Goal: Feedback & Contribution: Submit feedback/report problem

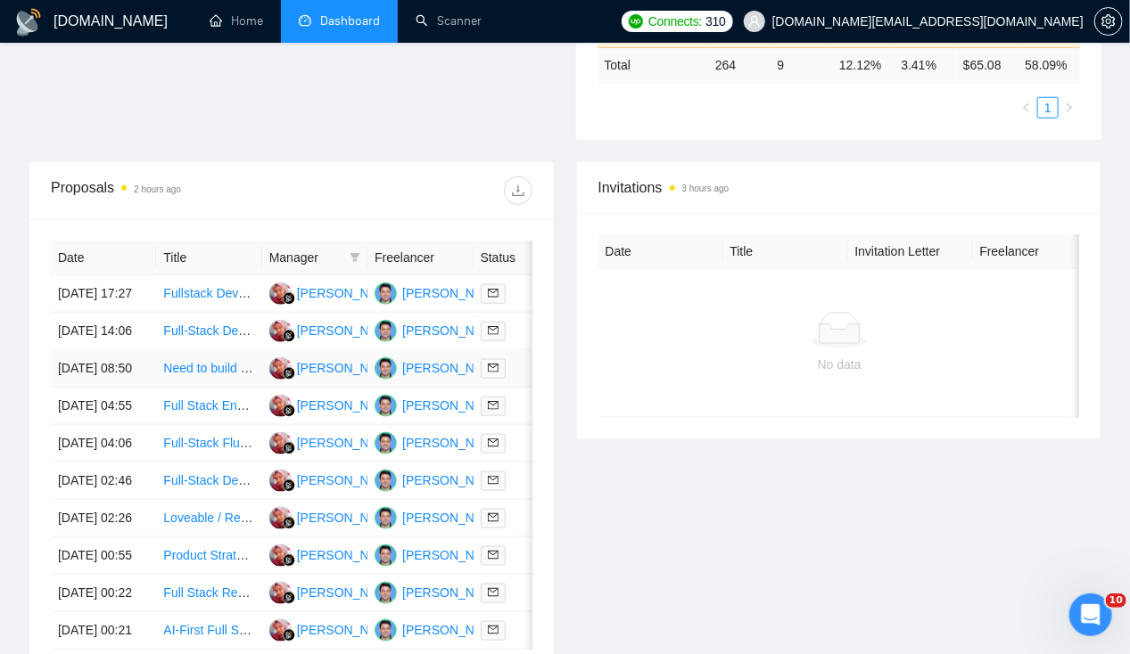
scroll to position [579, 0]
click at [86, 277] on td "08 Oct, 2025 17:27" at bounding box center [103, 293] width 105 height 37
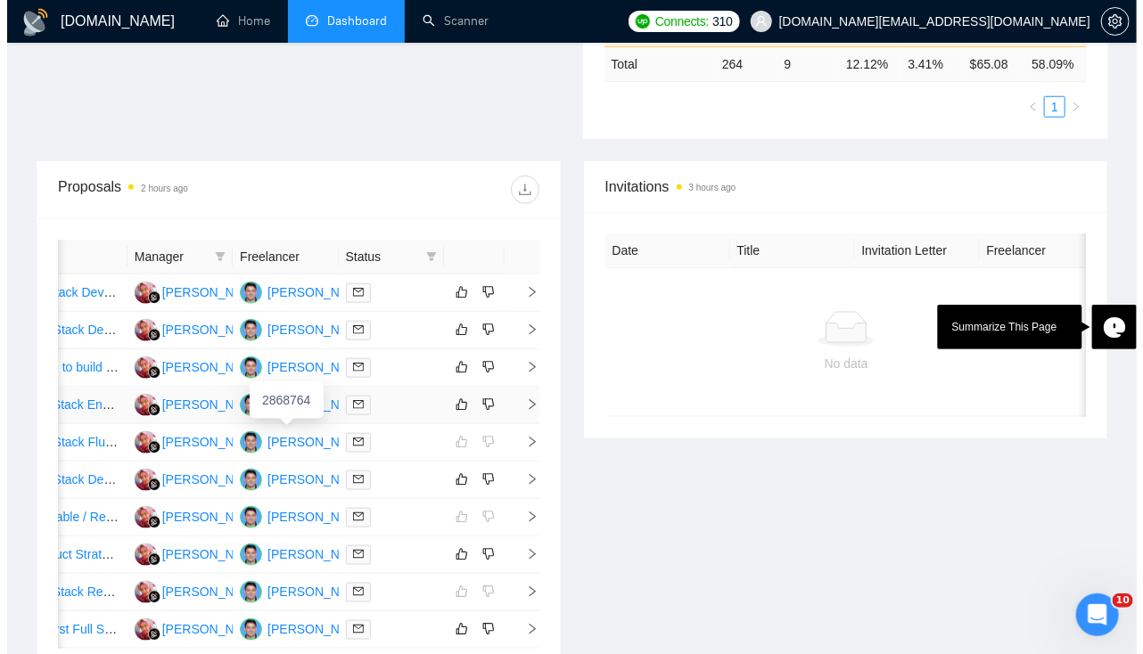
scroll to position [0, 0]
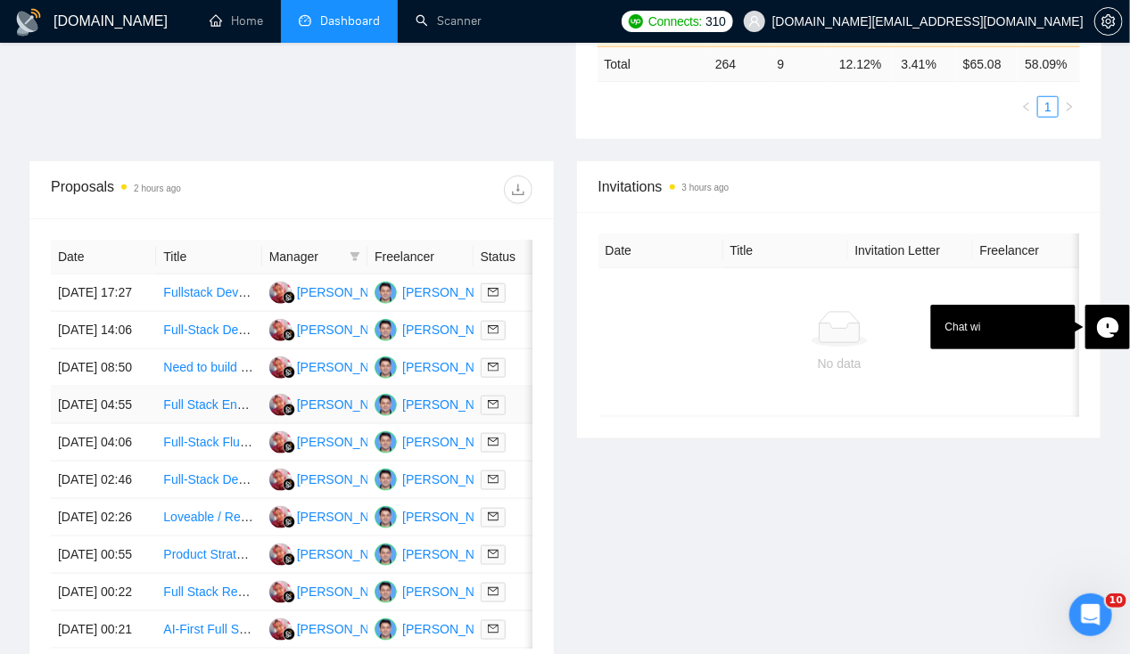
click at [71, 424] on td "[DATE] 04:55" at bounding box center [103, 405] width 105 height 37
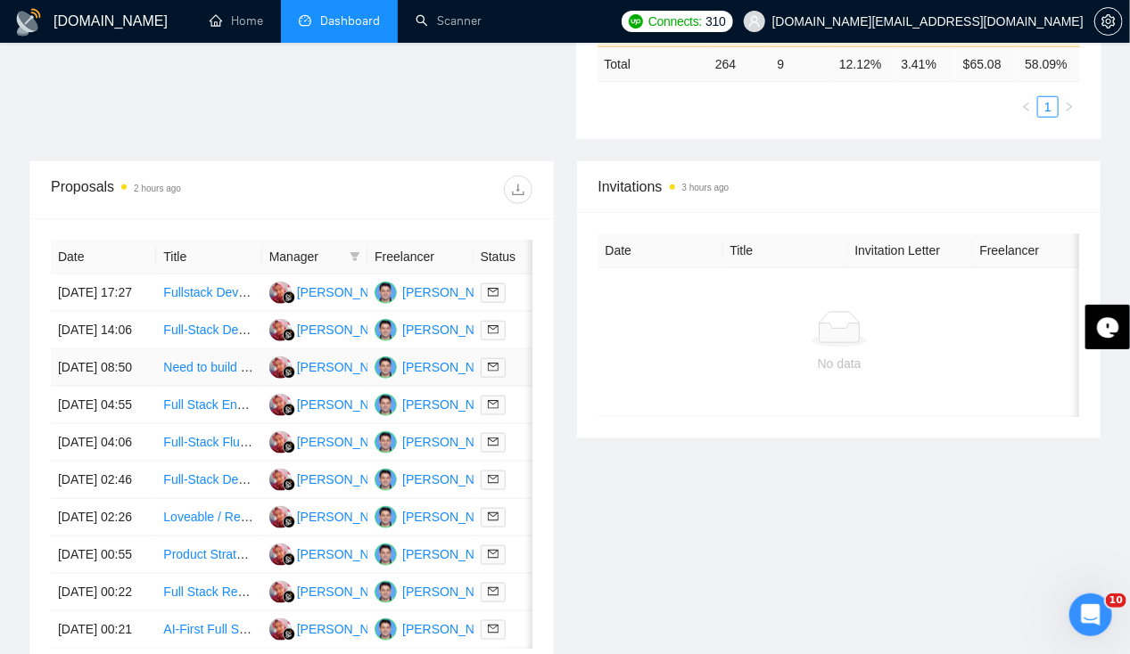
click at [70, 375] on td "[DATE] 08:50" at bounding box center [103, 367] width 105 height 37
click at [88, 341] on td "08 Oct, 2025 14:06" at bounding box center [103, 330] width 105 height 37
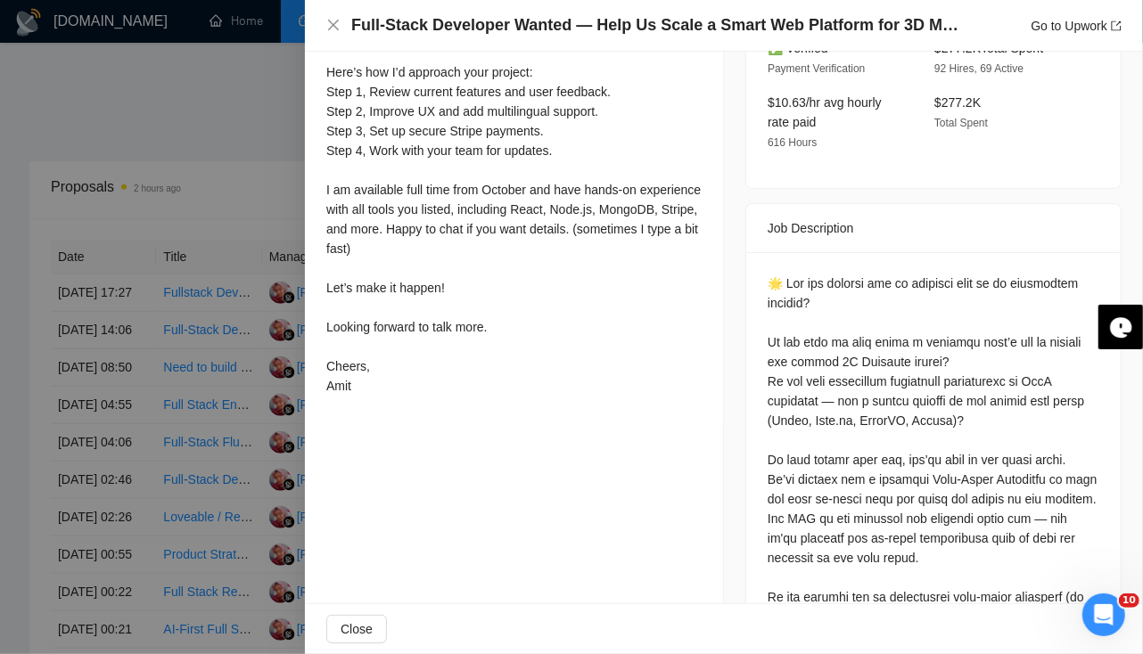
scroll to position [646, 0]
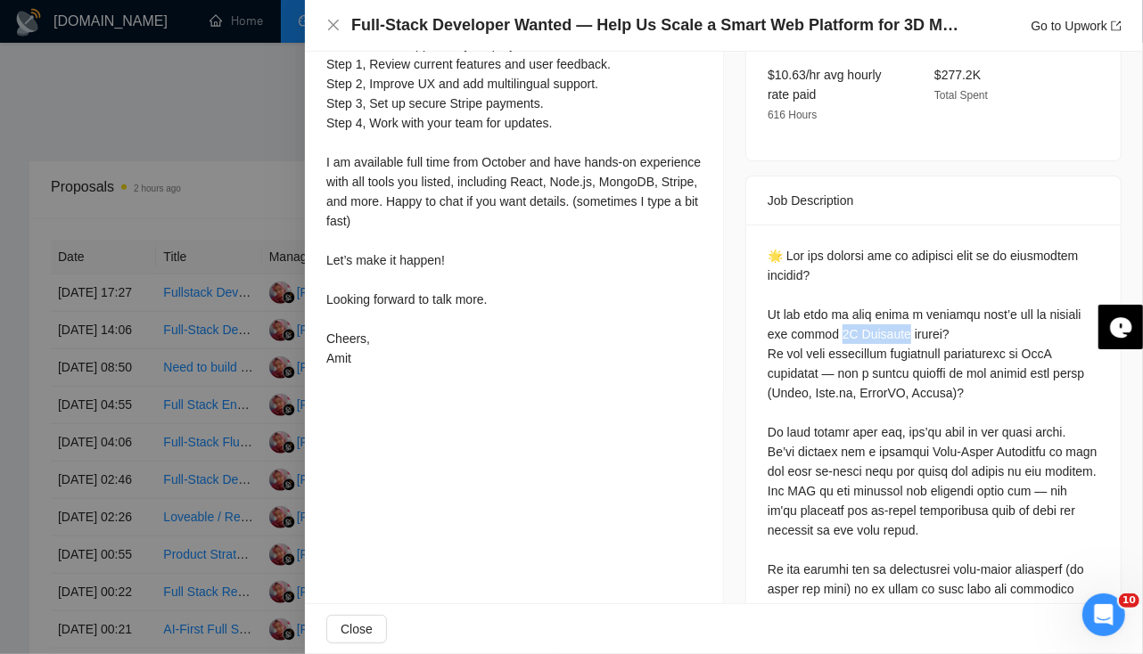
drag, startPoint x: 820, startPoint y: 307, endPoint x: 890, endPoint y: 302, distance: 69.7
copy div "D Modeling"
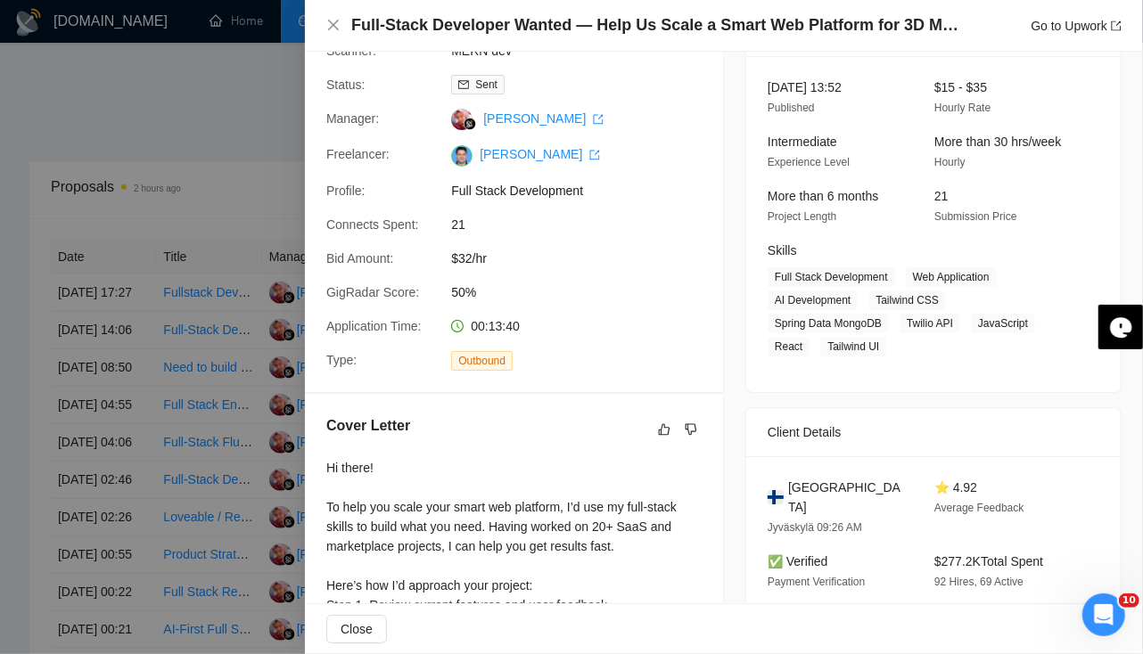
scroll to position [114, 0]
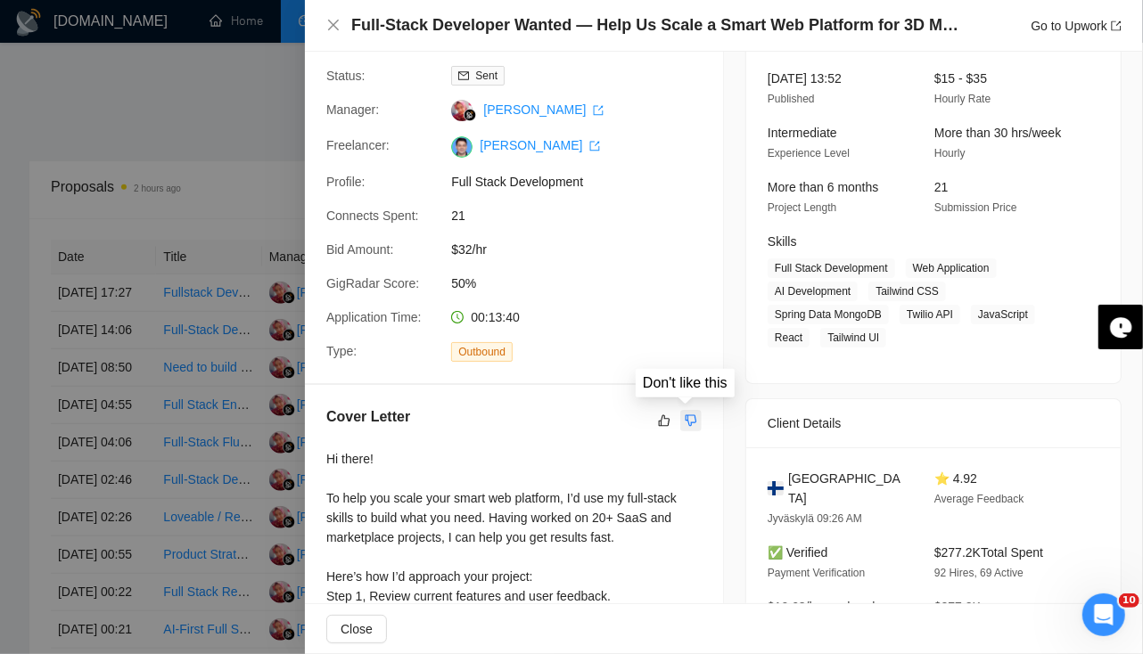
click at [685, 416] on icon "dislike" at bounding box center [691, 421] width 12 height 14
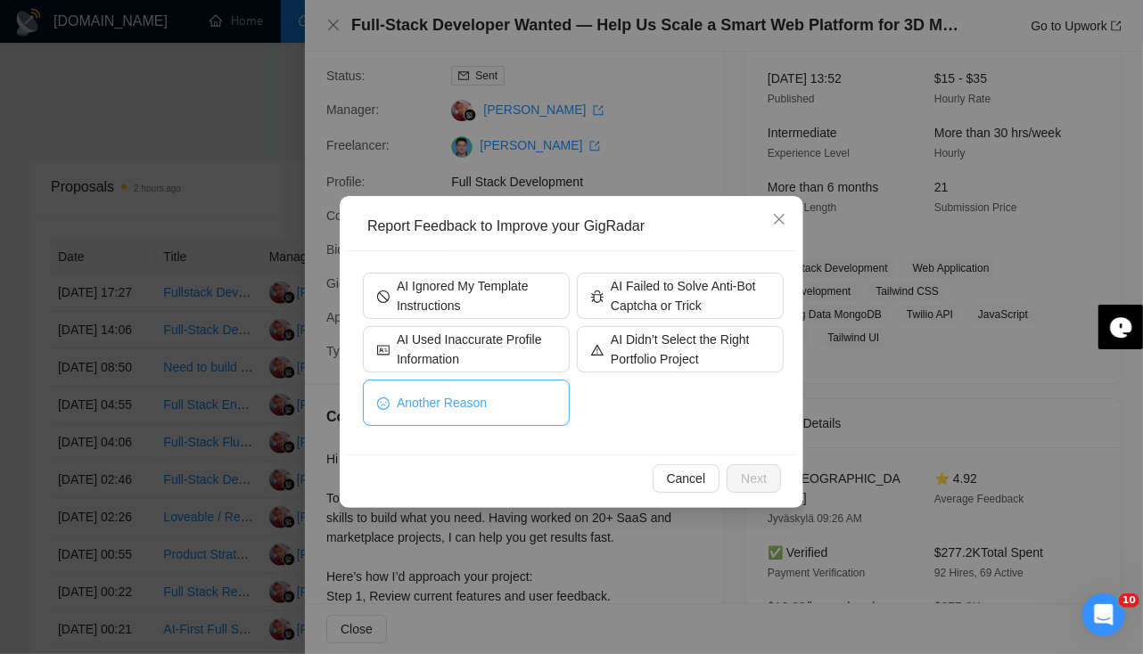
click at [448, 400] on span "Another Reason" at bounding box center [442, 403] width 90 height 20
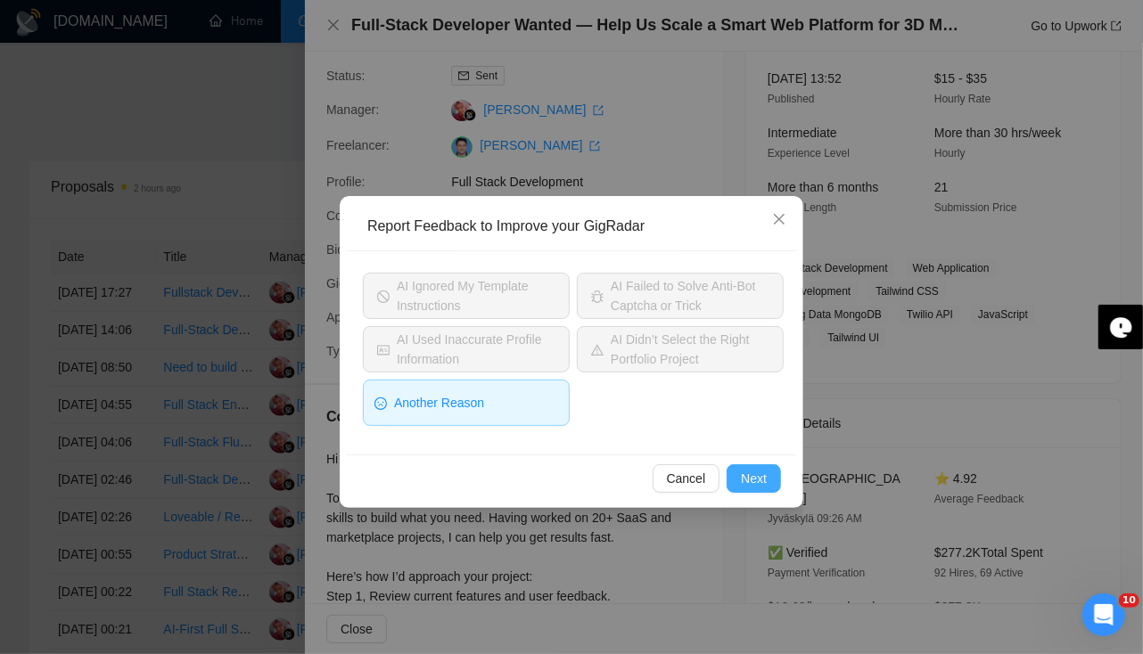
click at [752, 474] on span "Next" at bounding box center [754, 479] width 26 height 20
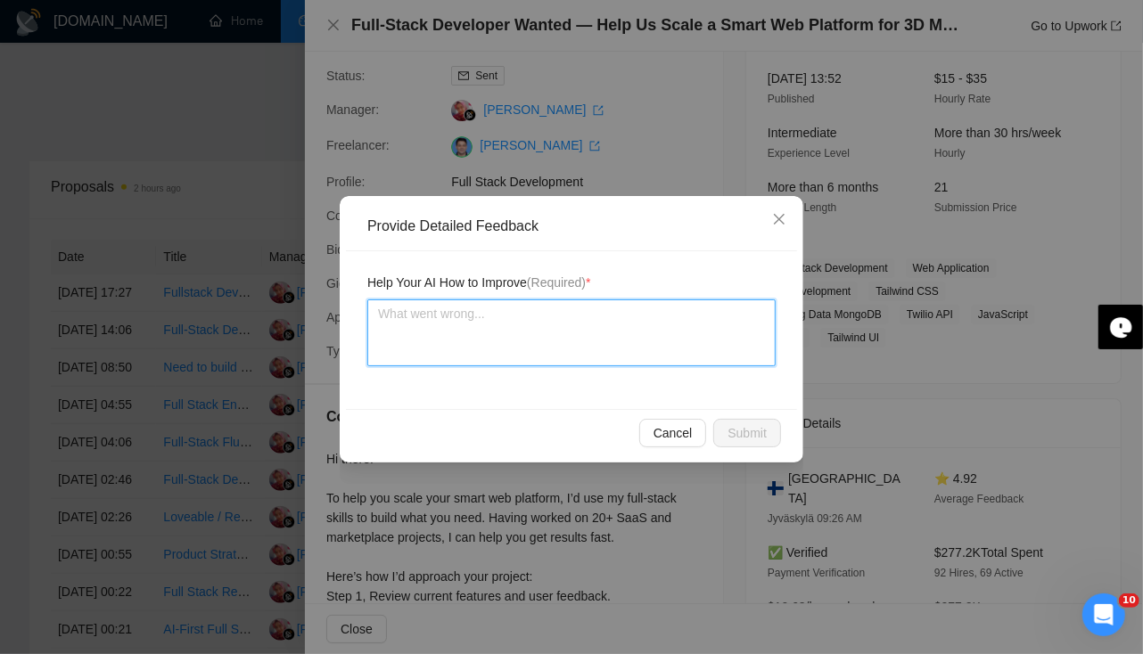
click at [500, 348] on textarea at bounding box center [571, 333] width 408 height 67
type textarea "I"
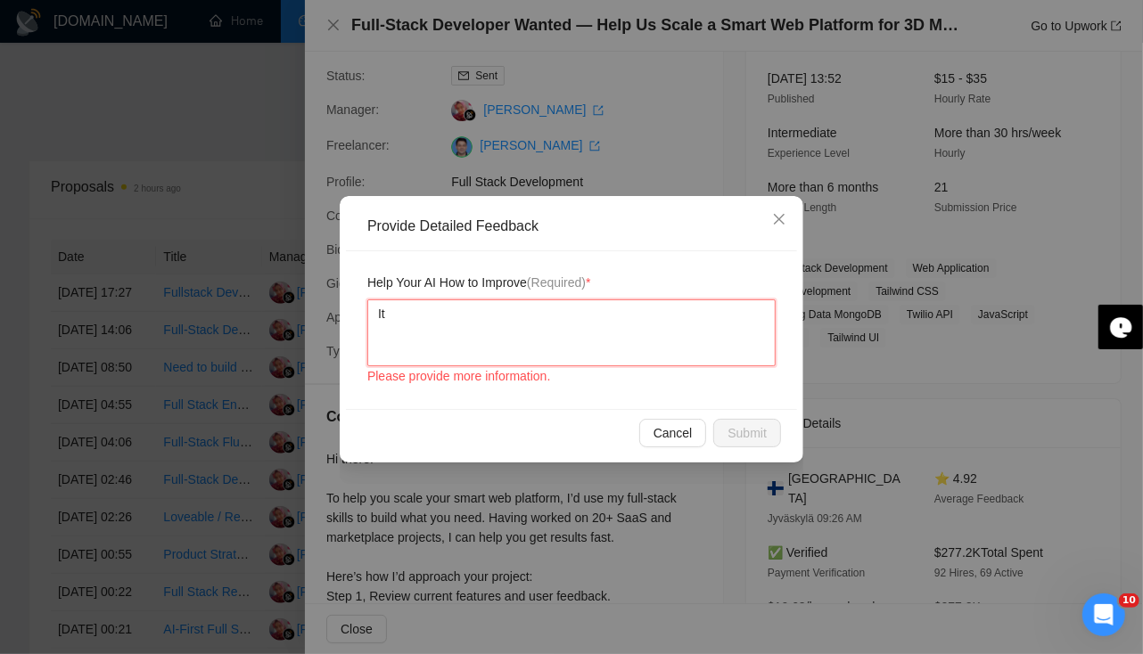
type textarea "It"
type textarea "It h"
type textarea "It ha"
type textarea "It has"
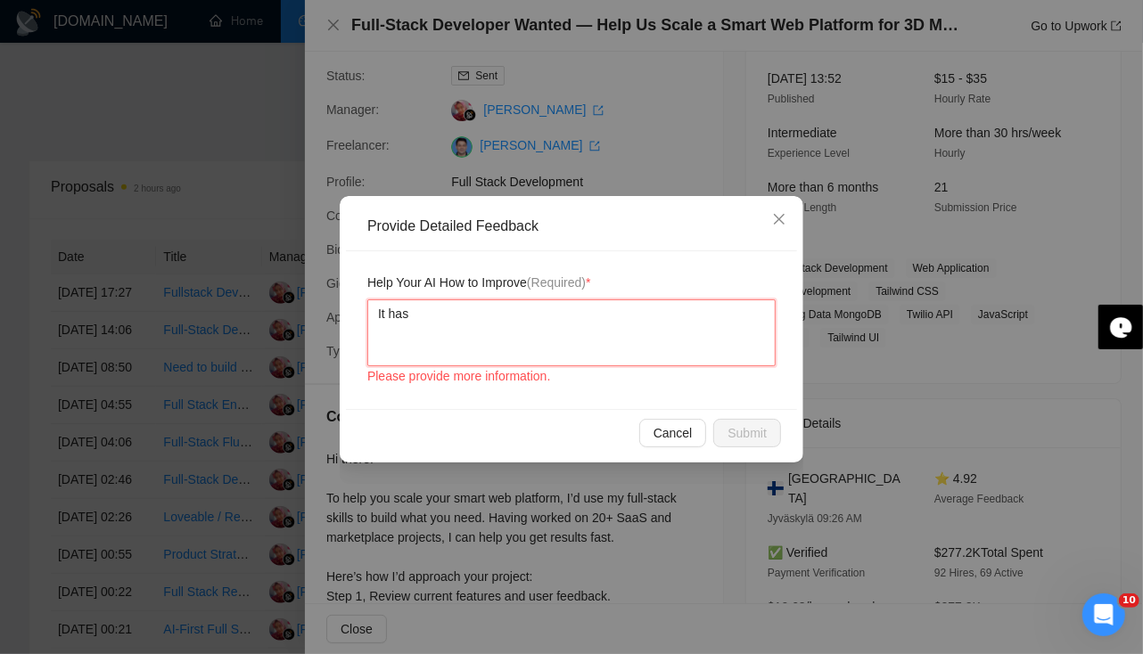
type textarea "It has a"
type textarea "It has as"
type textarea "It has ask"
type textarea "It has aske"
type textarea "It has asked"
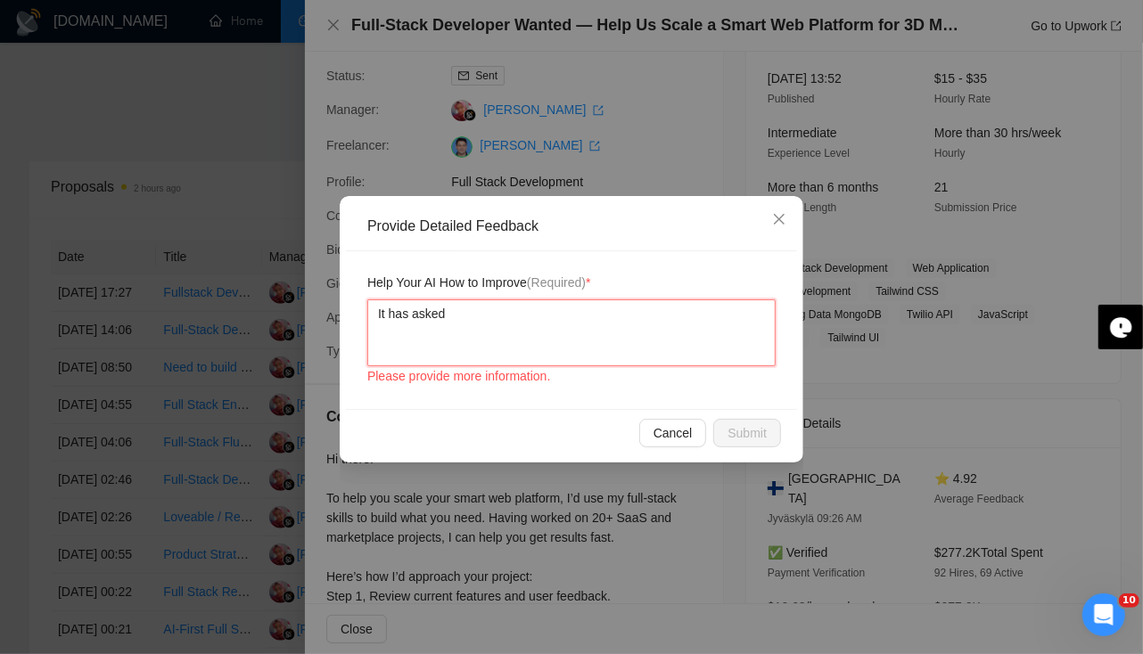
type textarea "It has asked"
type textarea "It has asked f"
type textarea "It has asked fo"
type textarea "It has asked for"
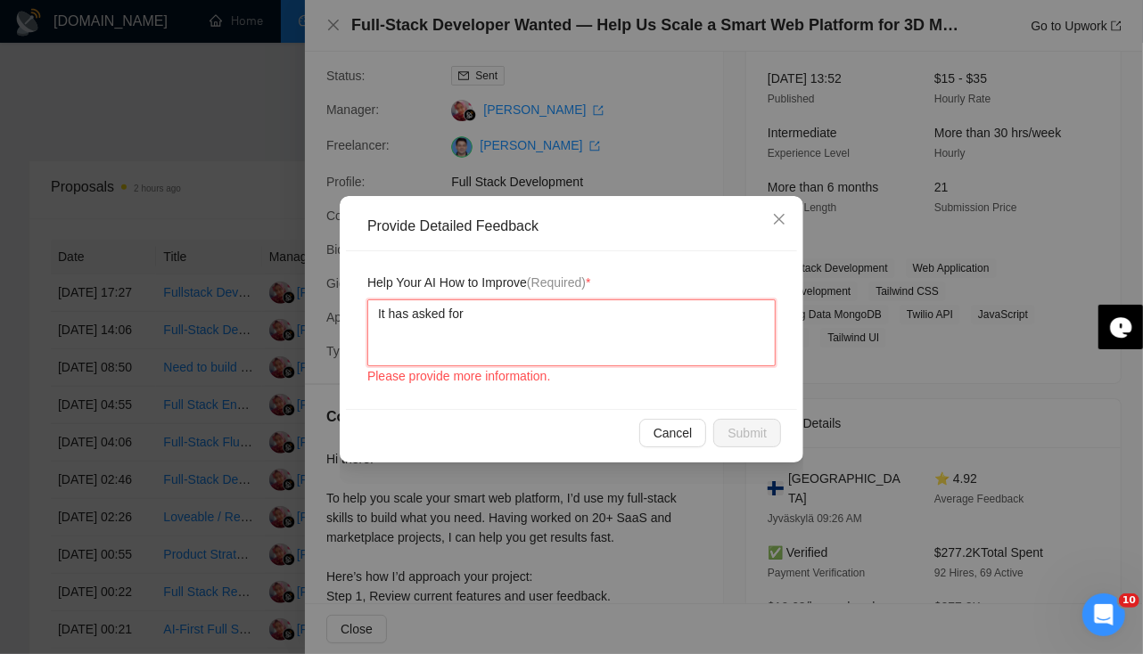
type textarea "It has asked for r"
type textarea "It has asked for re"
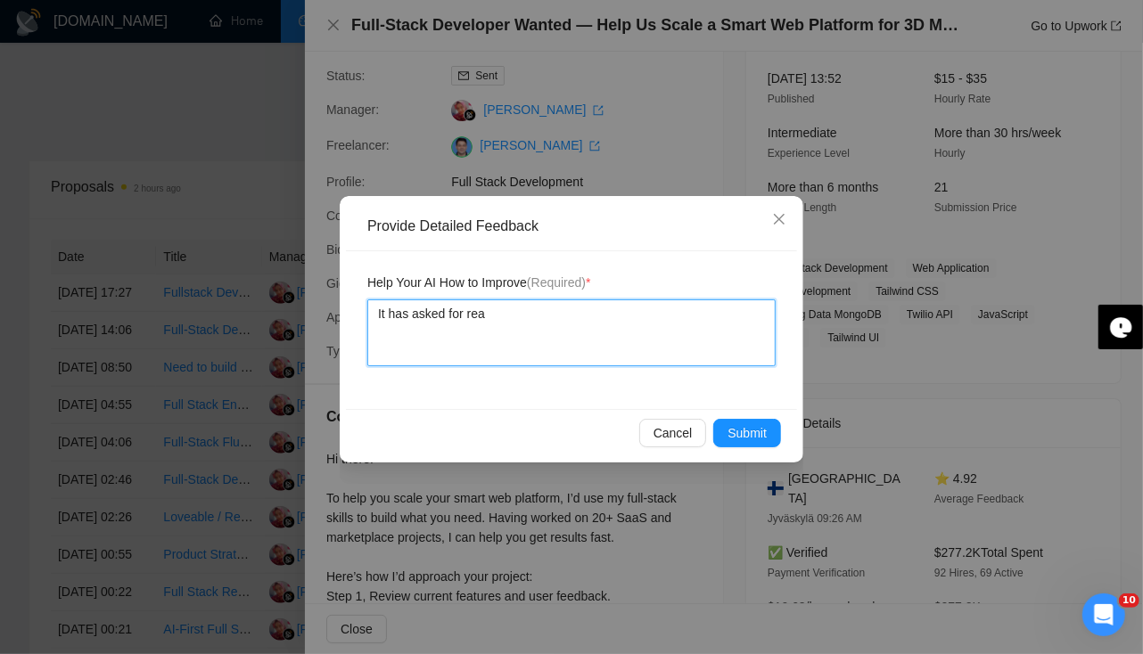
type textarea "It has asked for real"
type textarea "It has asked for real ap"
type textarea "It has asked for real app"
type textarea "It has asked for real appl"
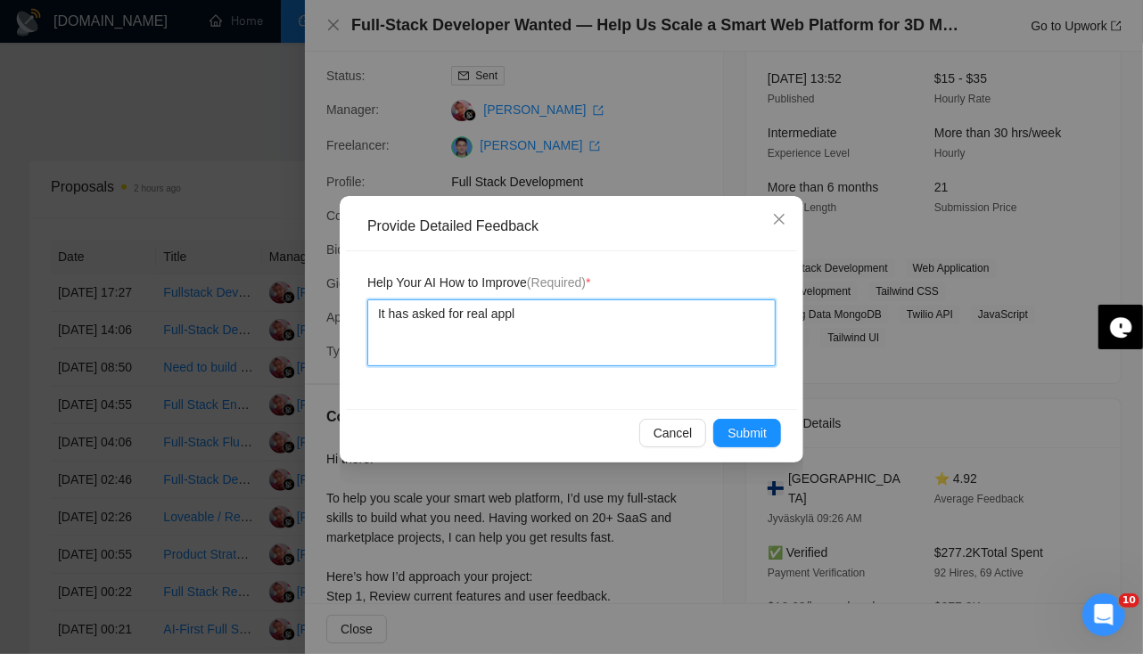
type textarea "It has asked for real appli"
type textarea "It has asked for real applic"
type textarea "It has asked for real applica"
type textarea "It has asked for real applicat"
type textarea "It has asked for real applicati"
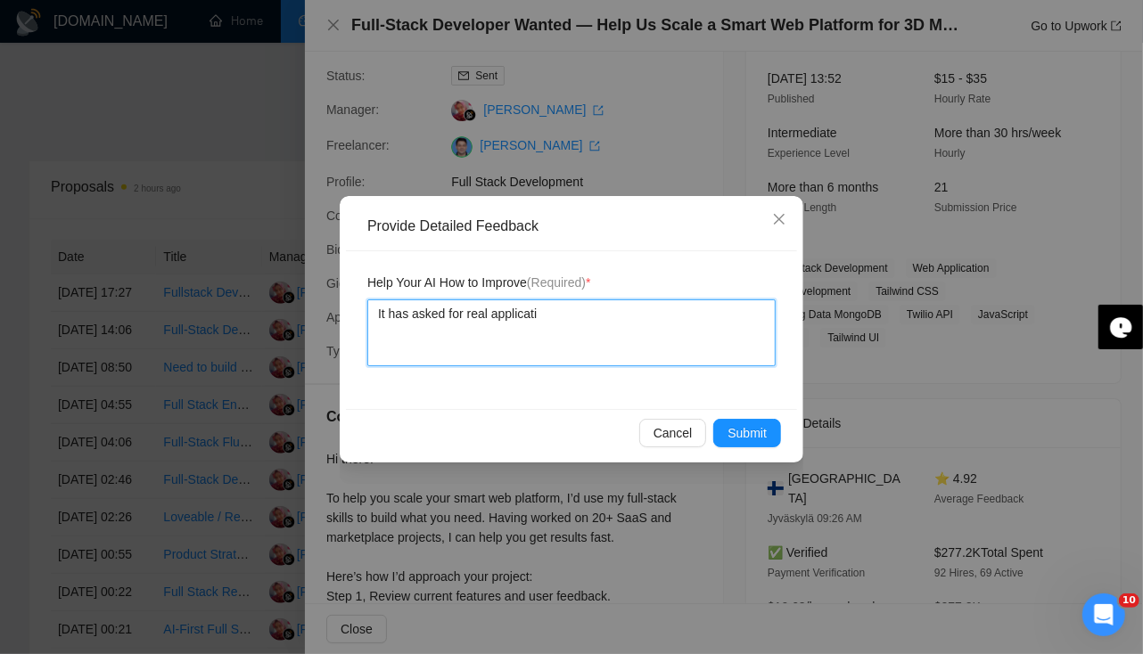
type textarea "It has asked for real applicatio"
type textarea "It has asked for real application"
type textarea "It has asked for real application e"
type textarea "It has asked for real application ex"
type textarea "It has asked for real application exa"
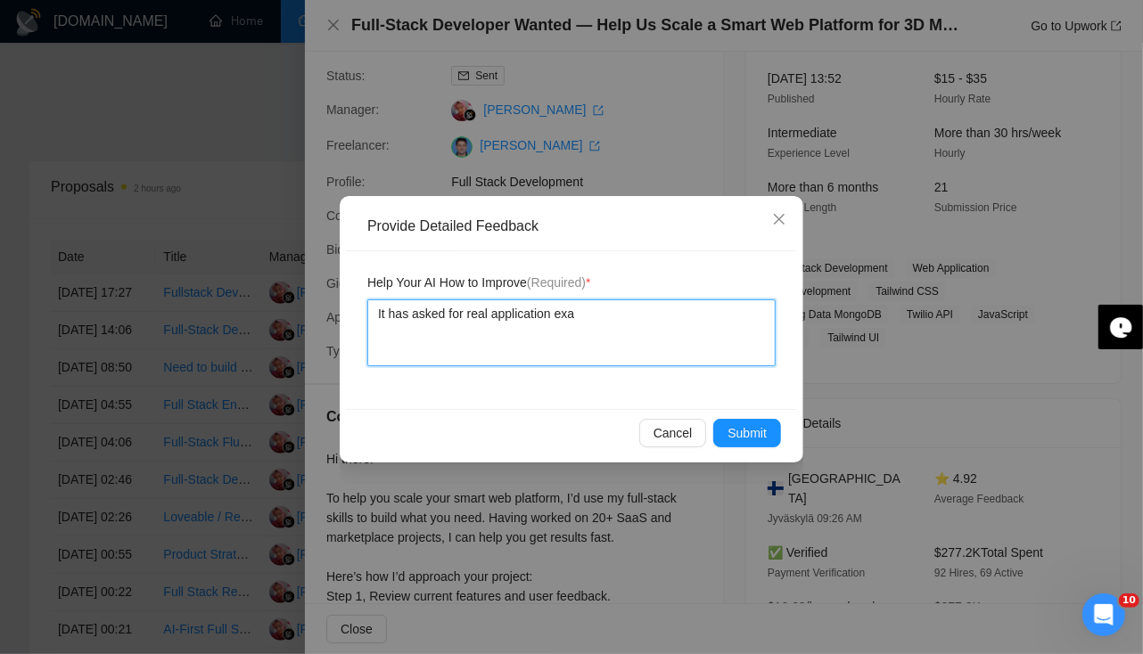
type textarea "It has asked for real application exam"
type textarea "It has asked for real application examp"
type textarea "It has asked for real application exampl"
type textarea "It has asked for real application example"
type textarea "It has asked for real application example w"
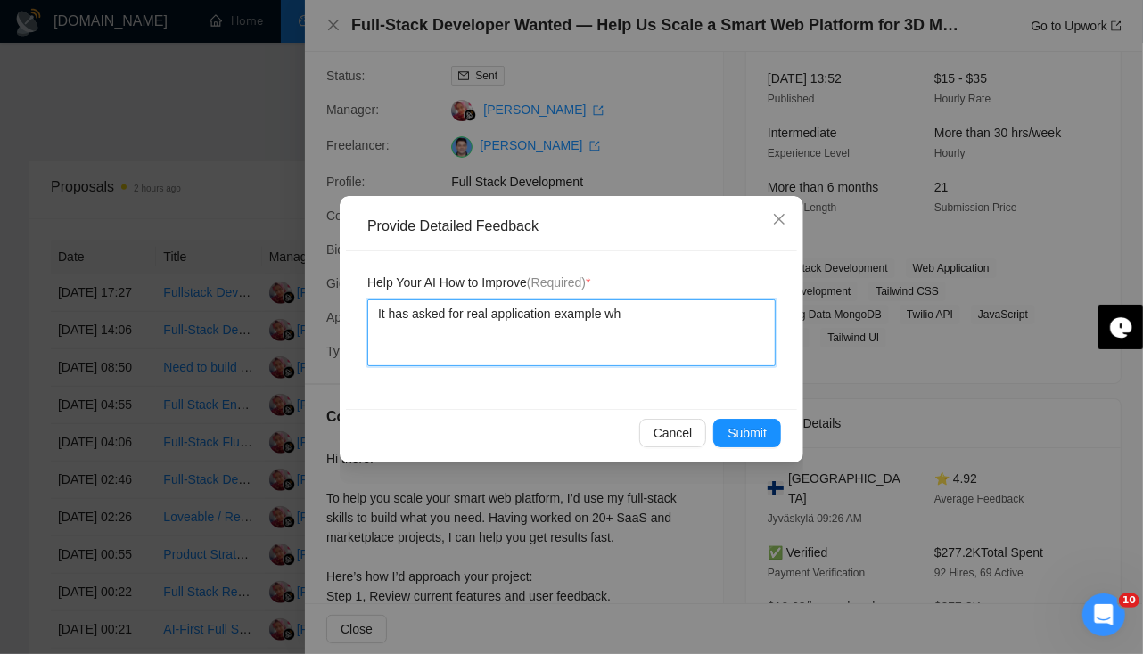
type textarea "It has asked for real application example whi"
type textarea "It has asked for real application example whic"
type textarea "It has asked for real application example which"
type textarea "It has asked for real application example which a"
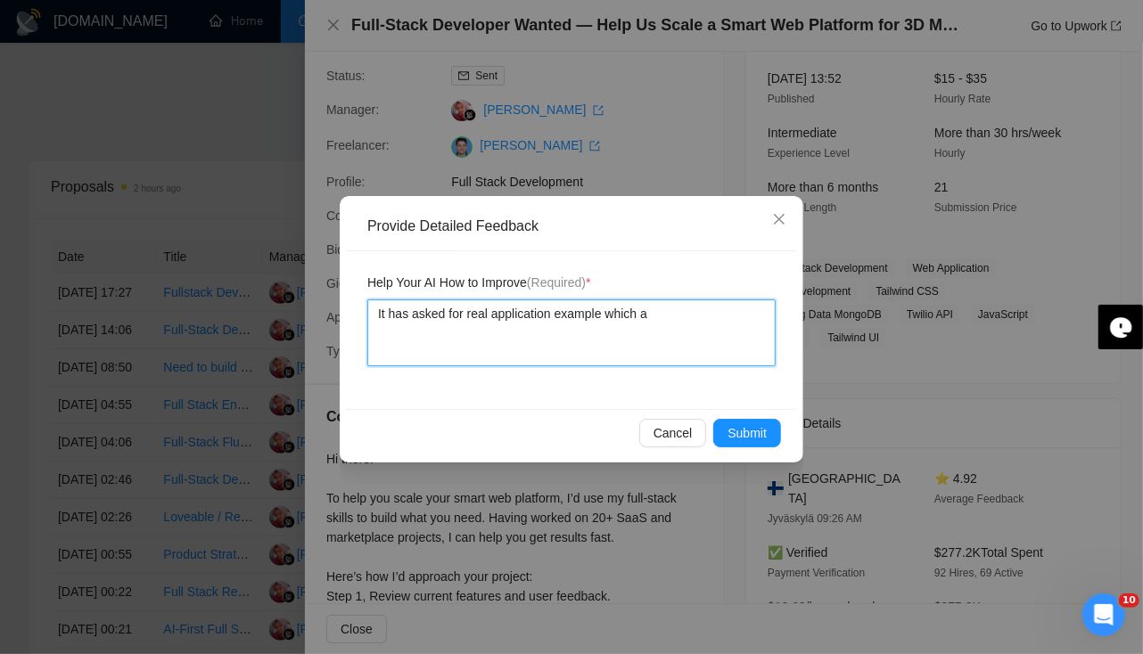
type textarea "It has asked for real application example which ar"
type textarea "It has asked for real application example which are"
type textarea "It has asked for real application example which are n"
type textarea "It has asked for real application example which are no"
type textarea "It has asked for real application example which are not"
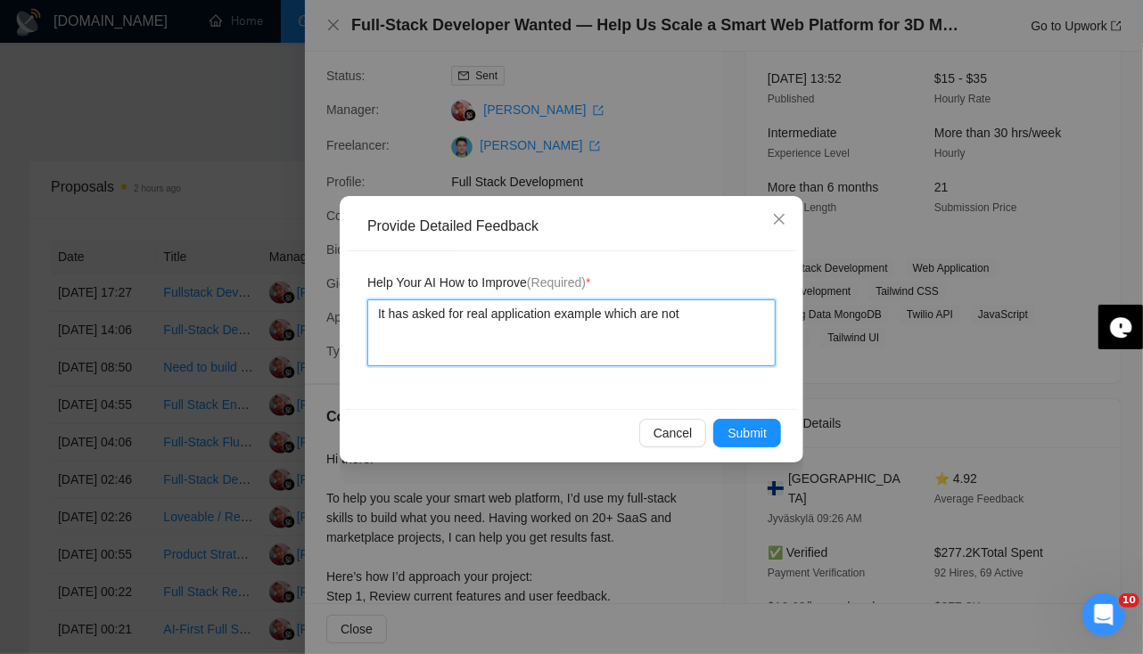
type textarea "It has asked for real application example which are not"
type textarea "It has asked for real application example which are not p"
type textarea "It has asked for real application example which are not pr"
type textarea "It has asked for real application example which are not pro"
type textarea "It has asked for real application example which are not prov"
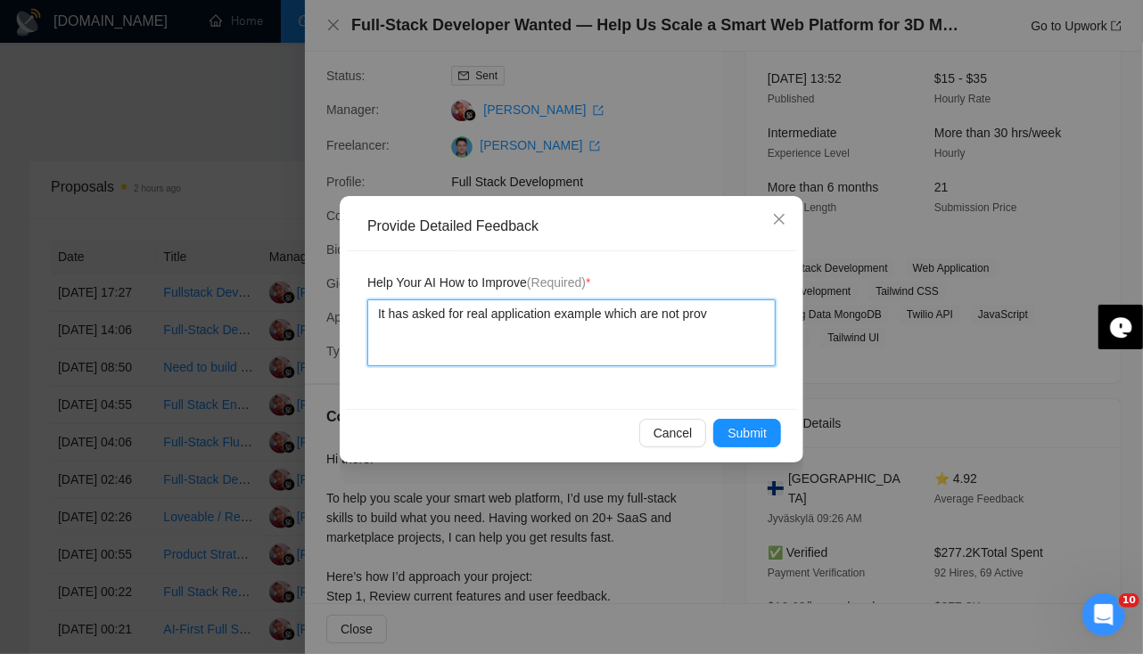
type textarea "It has asked for real application example which are not provi"
type textarea "It has asked for real application example which are not provid"
type textarea "It has asked for real application example which are not provide"
type textarea "It has asked for real application example which are not provided"
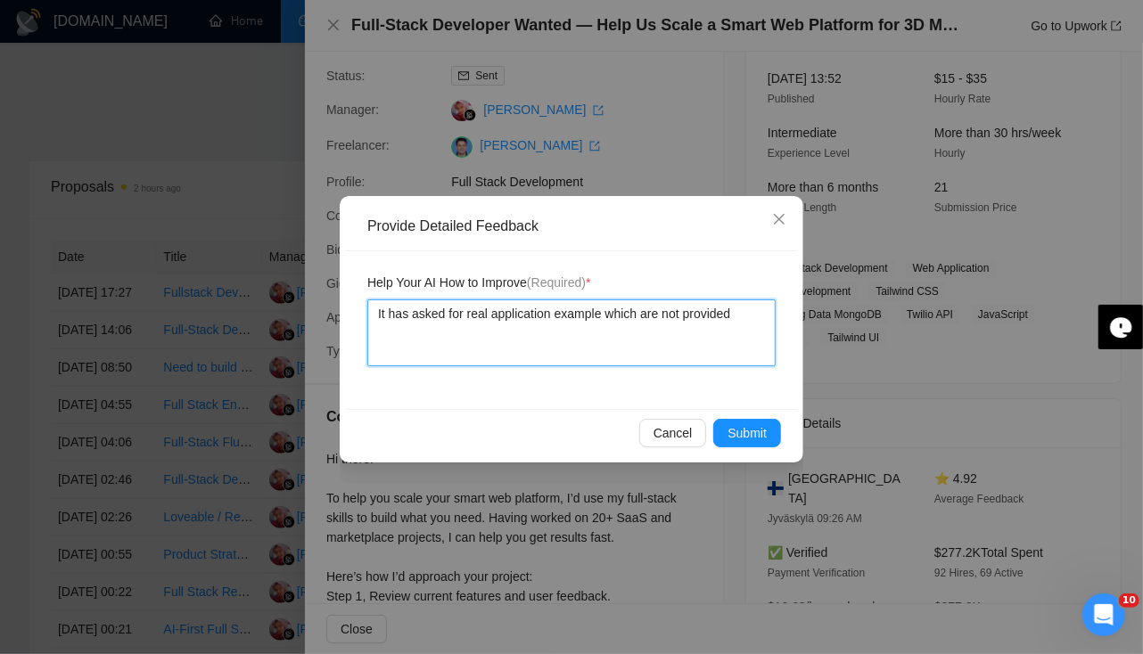
type textarea "It has asked for real application example which are not provided i"
type textarea "It has asked for real application example which are not provided in"
type textarea "It has asked for real application example which are not provided in o"
type textarea "It has asked for real application example which are not provided in"
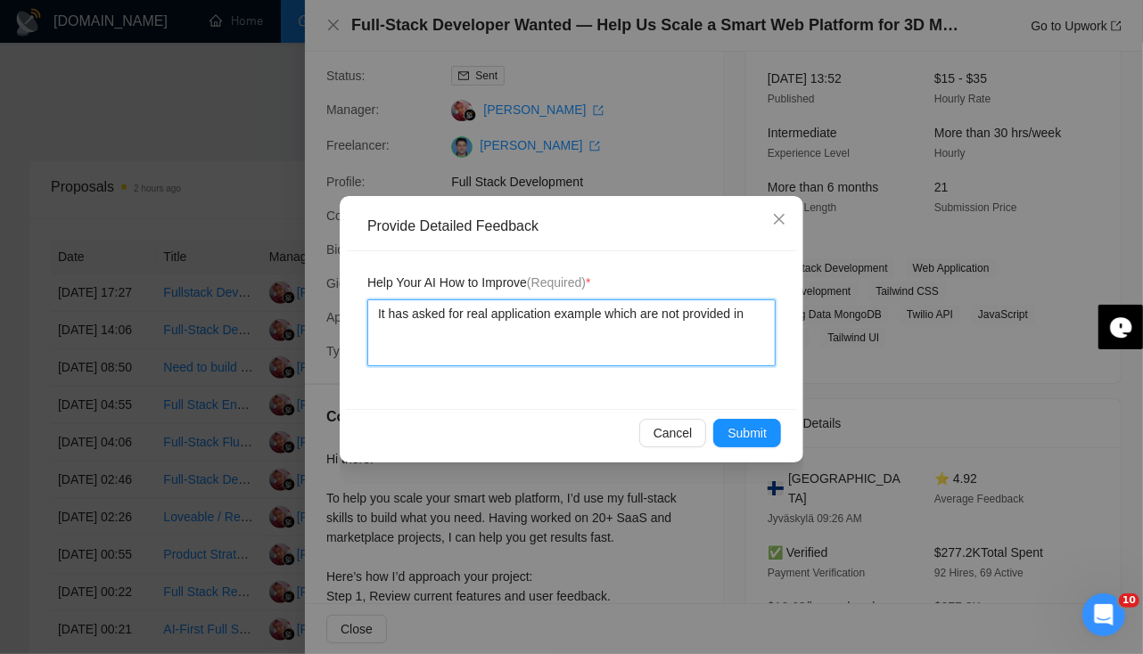
type textarea "It has asked for real application example which are not provided in c"
type textarea "It has asked for real application example which are not provided in co"
type textarea "It has asked for real application example which are not provided in cove"
type textarea "It has asked for real application example which are not provided in cover"
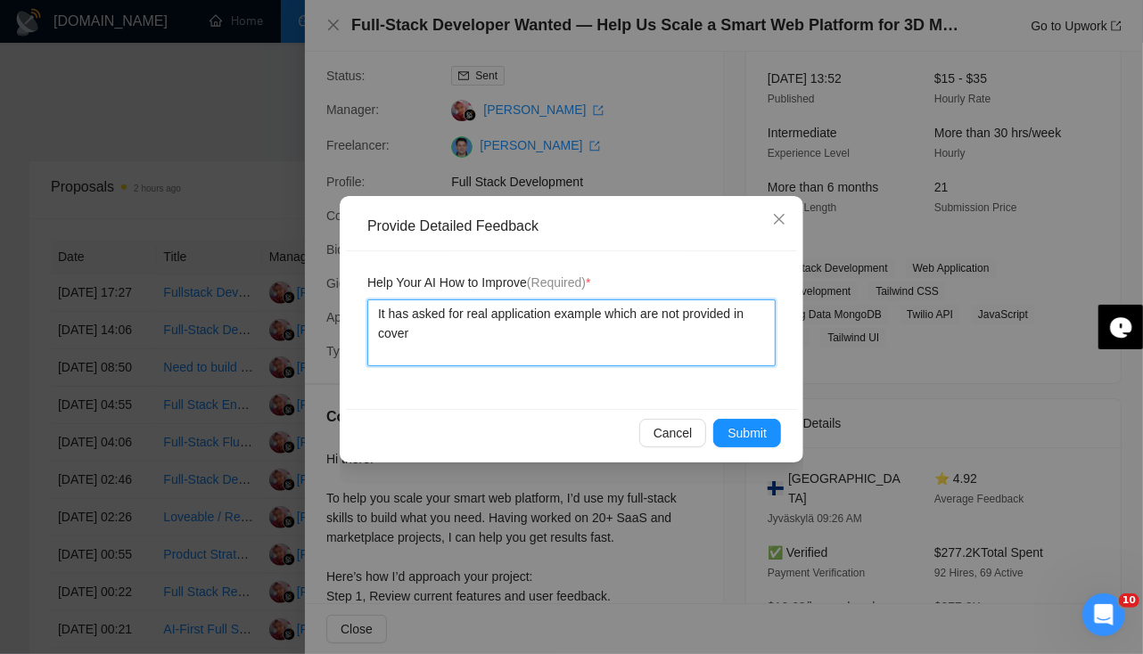
type textarea "It has asked for real application example which are not provided in cover l"
type textarea "It has asked for real application example which are not provided in cover le"
type textarea "It has asked for real application example which are not provided in cover let"
type textarea "It has asked for real application example which are not provided in cover lett"
type textarea "It has asked for real application example which are not provided in cover lette"
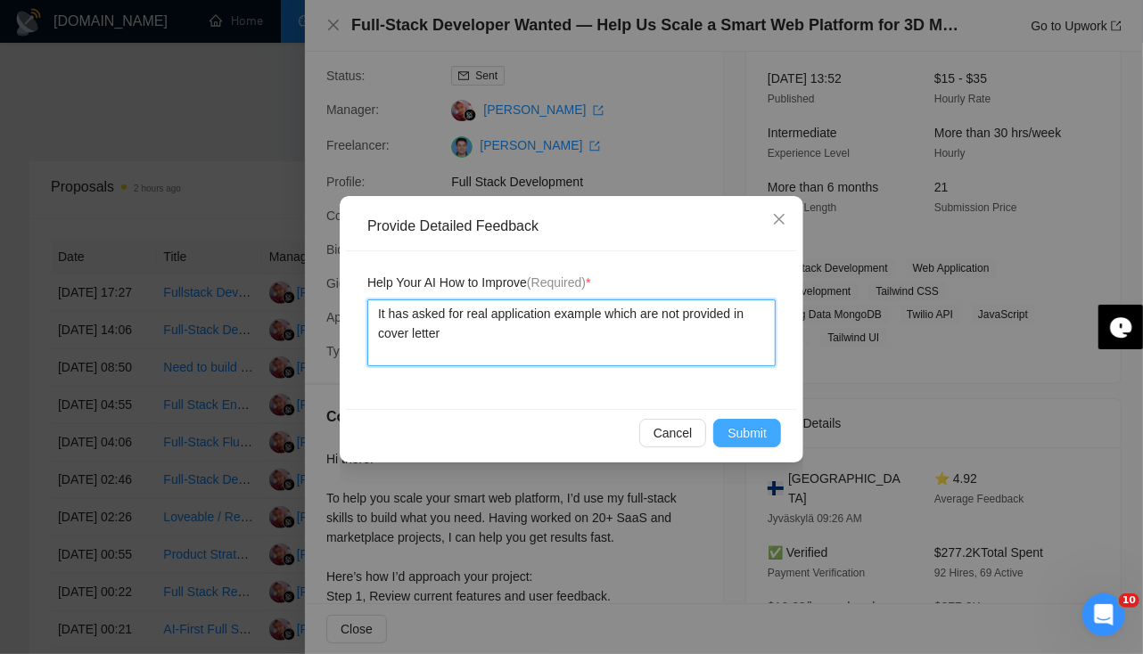
type textarea "It has asked for real application example which are not provided in cover letter"
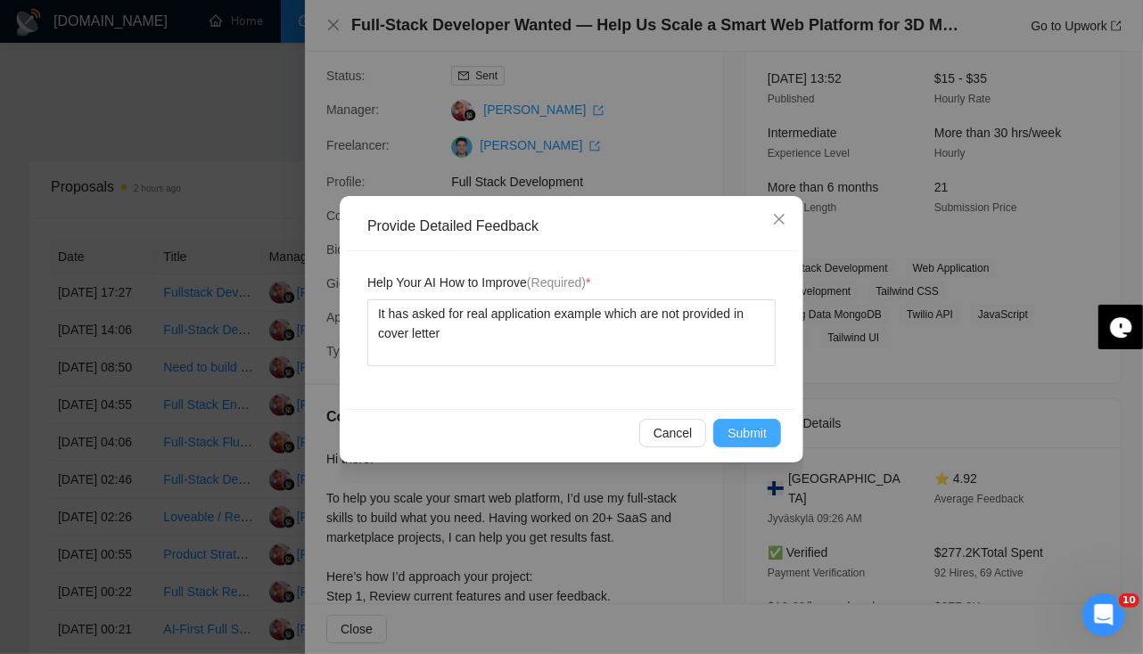
click at [764, 444] on button "Submit" at bounding box center [747, 433] width 68 height 29
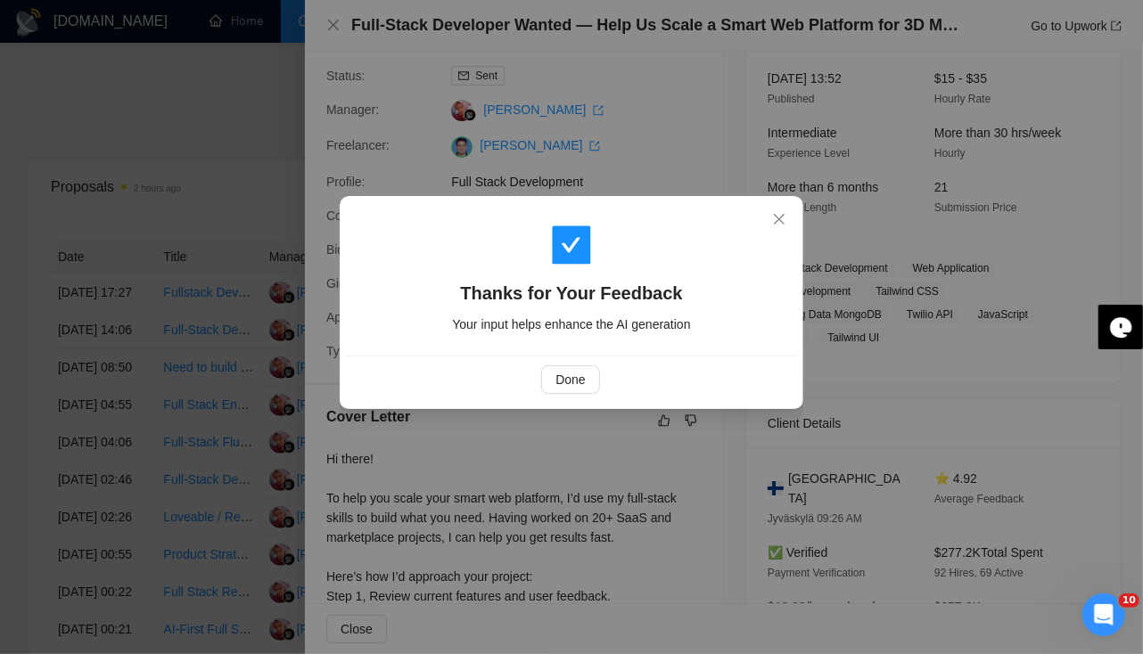
click at [339, 25] on div "Thanks for Your Feedback Your input helps enhance the AI generation Done" at bounding box center [571, 327] width 1143 height 654
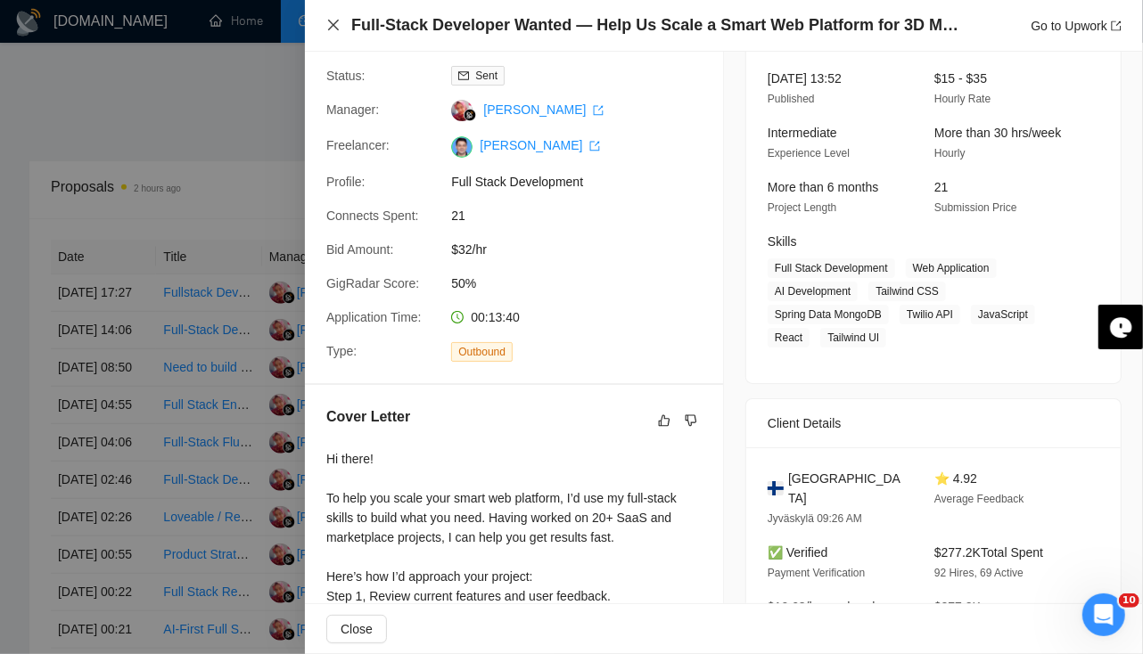
click at [339, 27] on icon "close" at bounding box center [333, 25] width 14 height 14
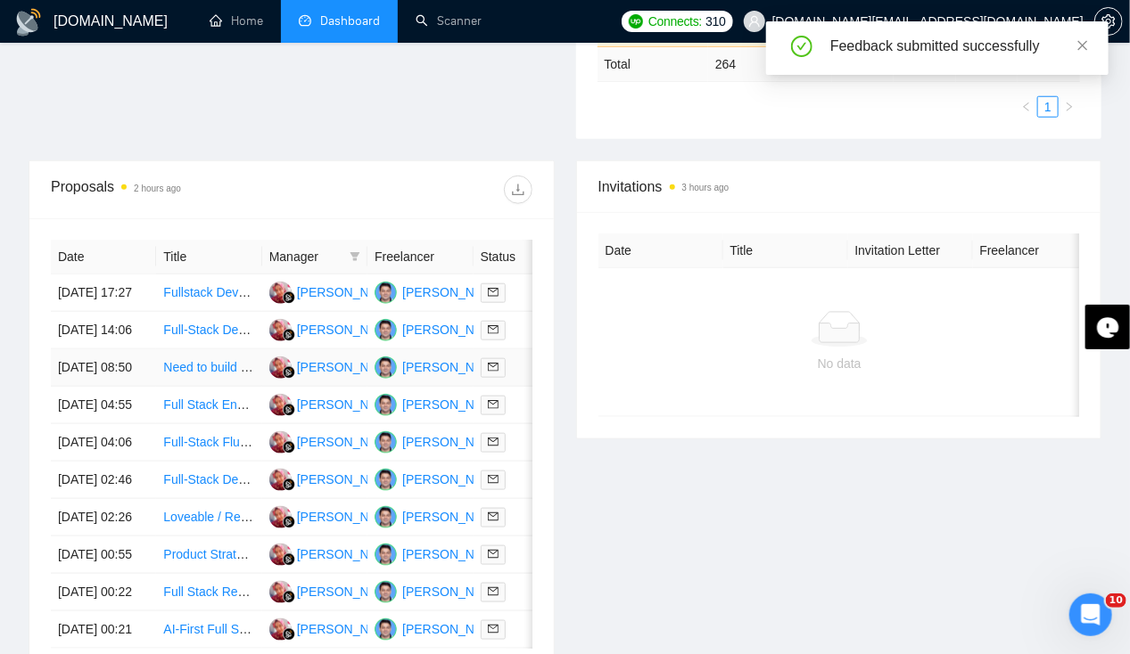
click at [173, 374] on link "Need to build a mobile IOS / Android Application" at bounding box center [296, 367] width 266 height 14
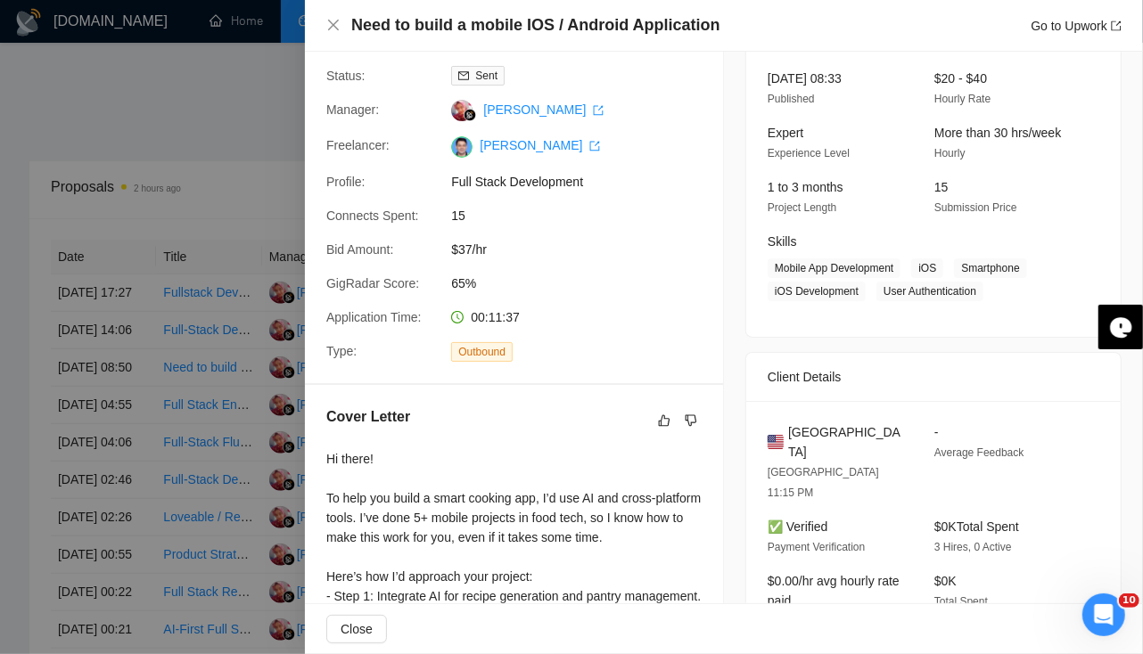
click at [84, 333] on div at bounding box center [571, 327] width 1143 height 654
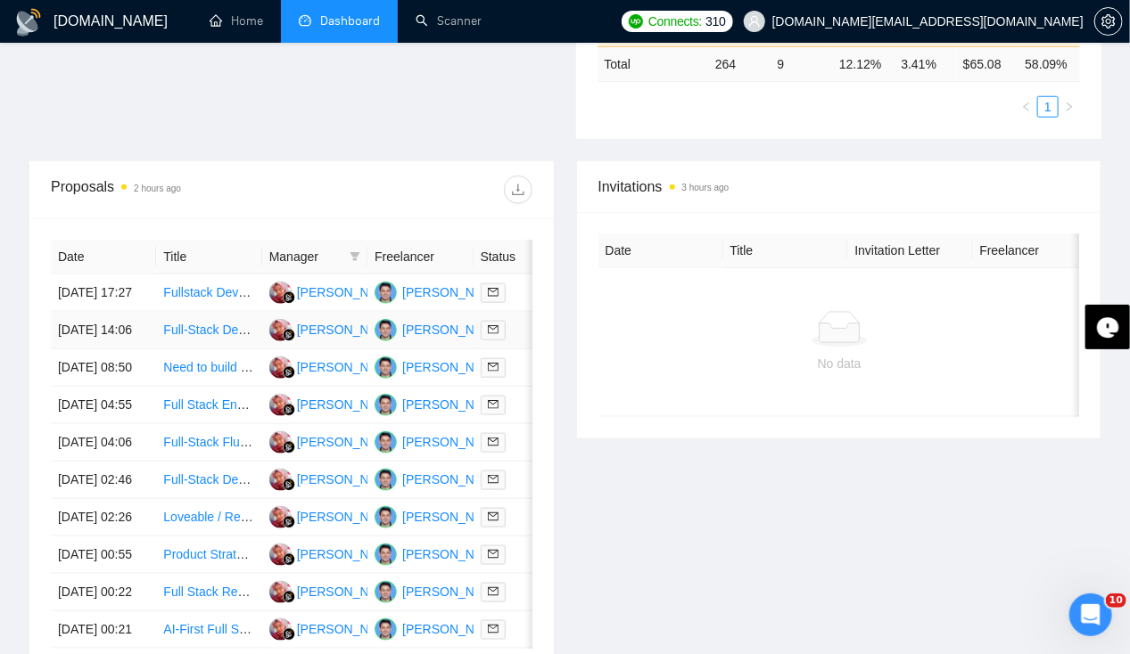
click at [93, 336] on td "08 Oct, 2025 14:06" at bounding box center [103, 330] width 105 height 37
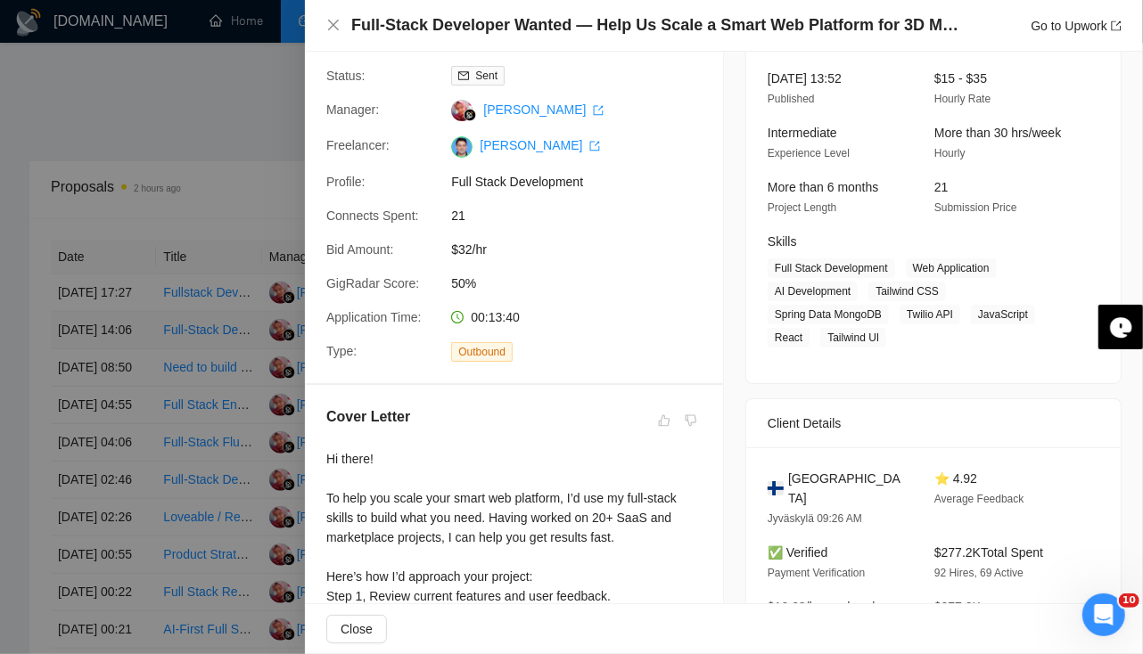
click at [93, 336] on div at bounding box center [571, 327] width 1143 height 654
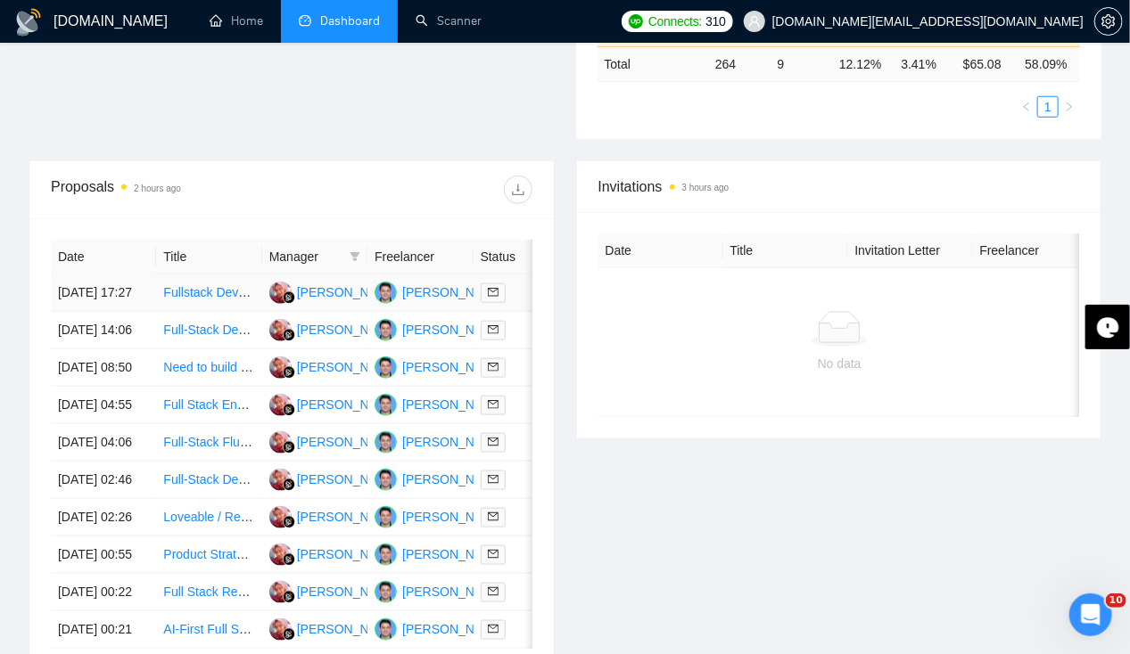
click at [97, 275] on td "08 Oct, 2025 17:27" at bounding box center [103, 293] width 105 height 37
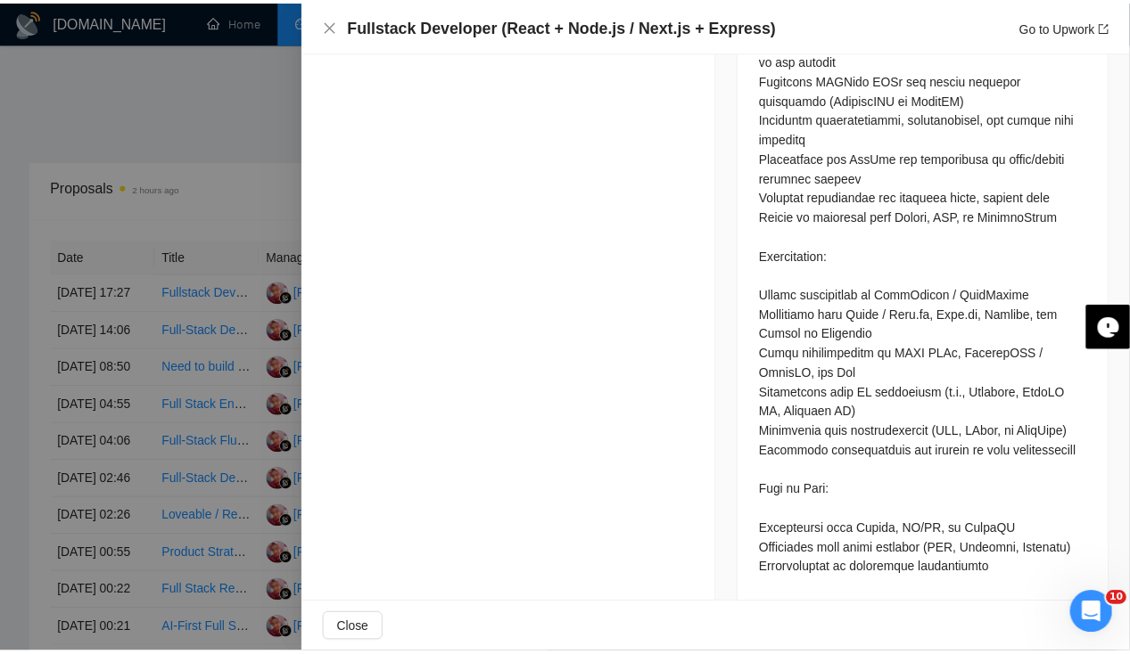
scroll to position [0, 0]
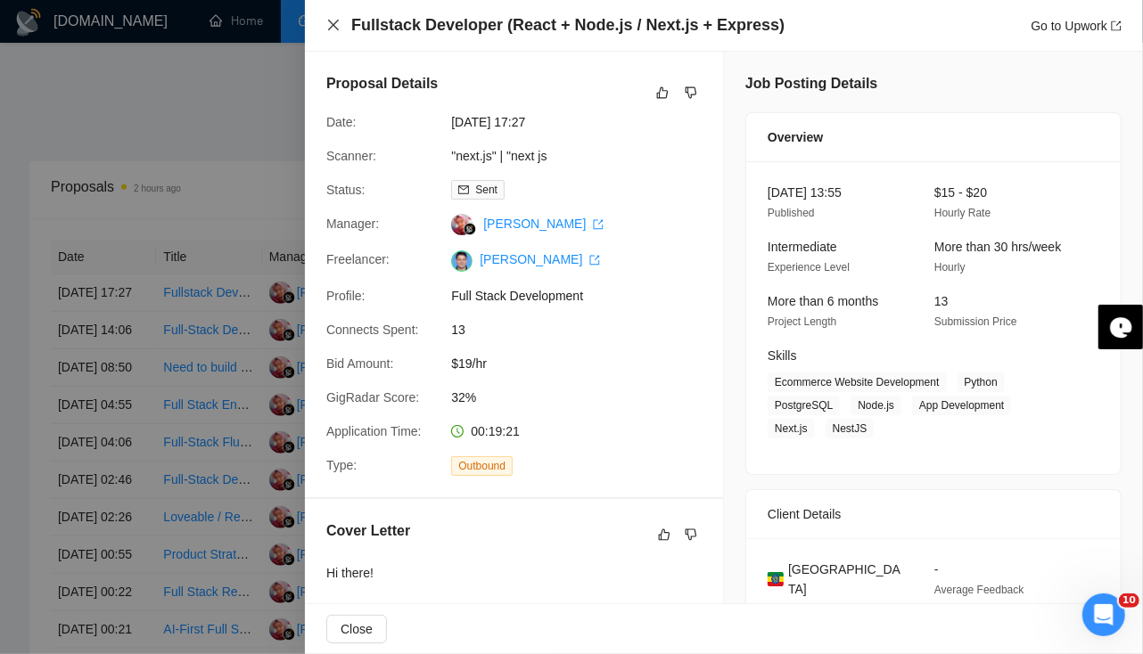
click at [334, 24] on icon "close" at bounding box center [333, 25] width 11 height 11
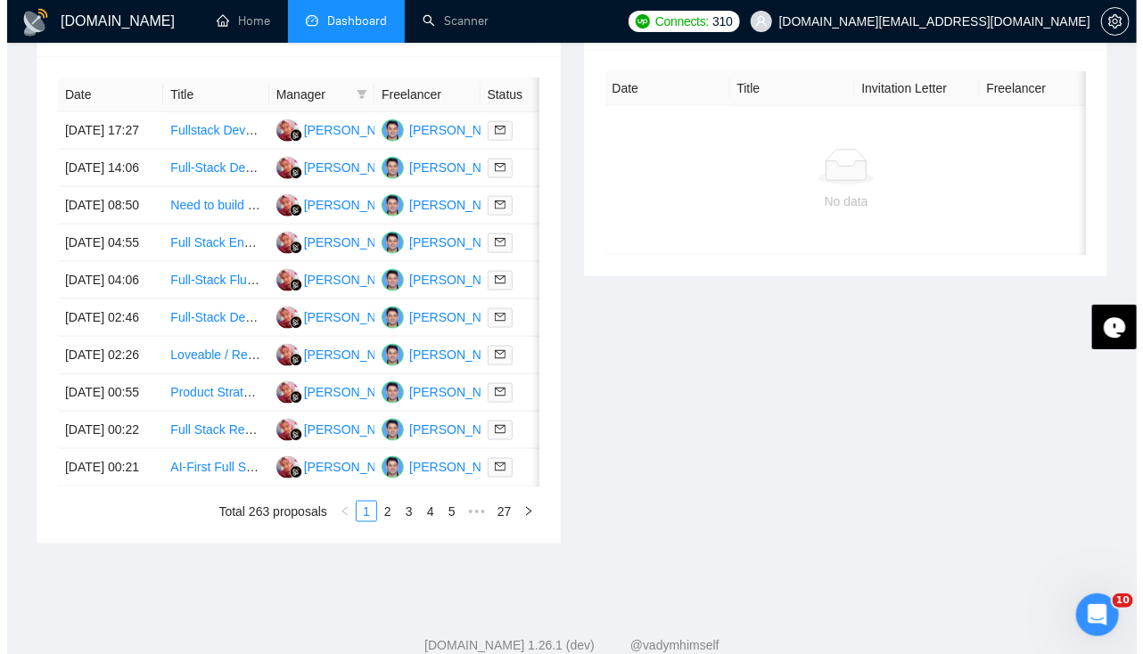
scroll to position [742, 0]
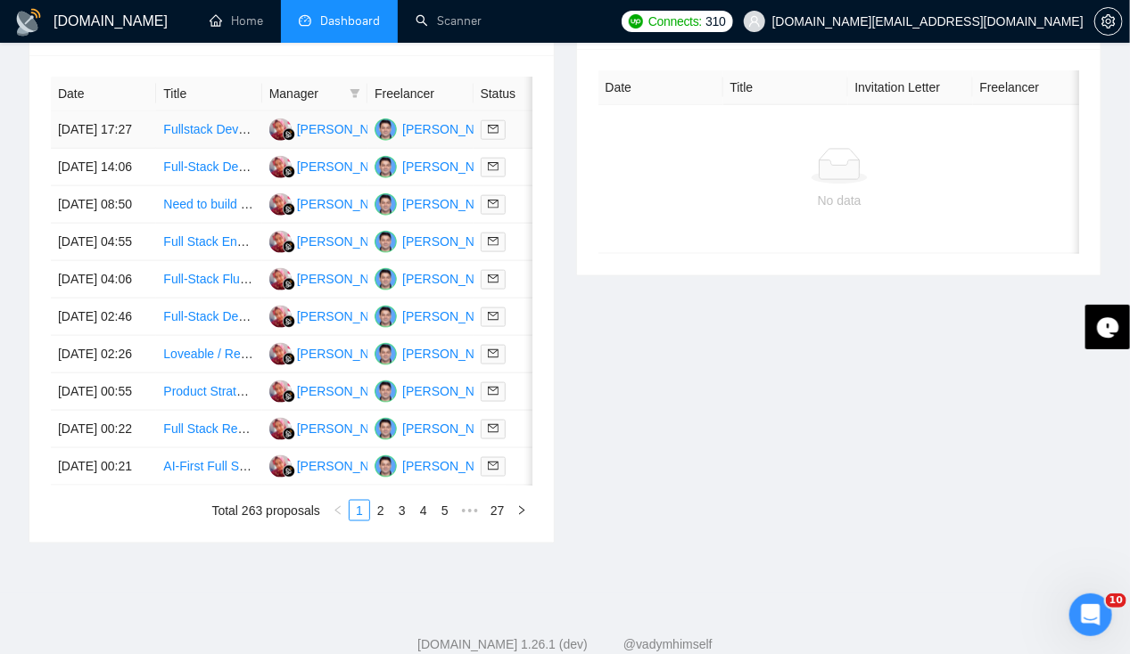
click at [90, 111] on td "08 Oct, 2025 17:27" at bounding box center [103, 129] width 105 height 37
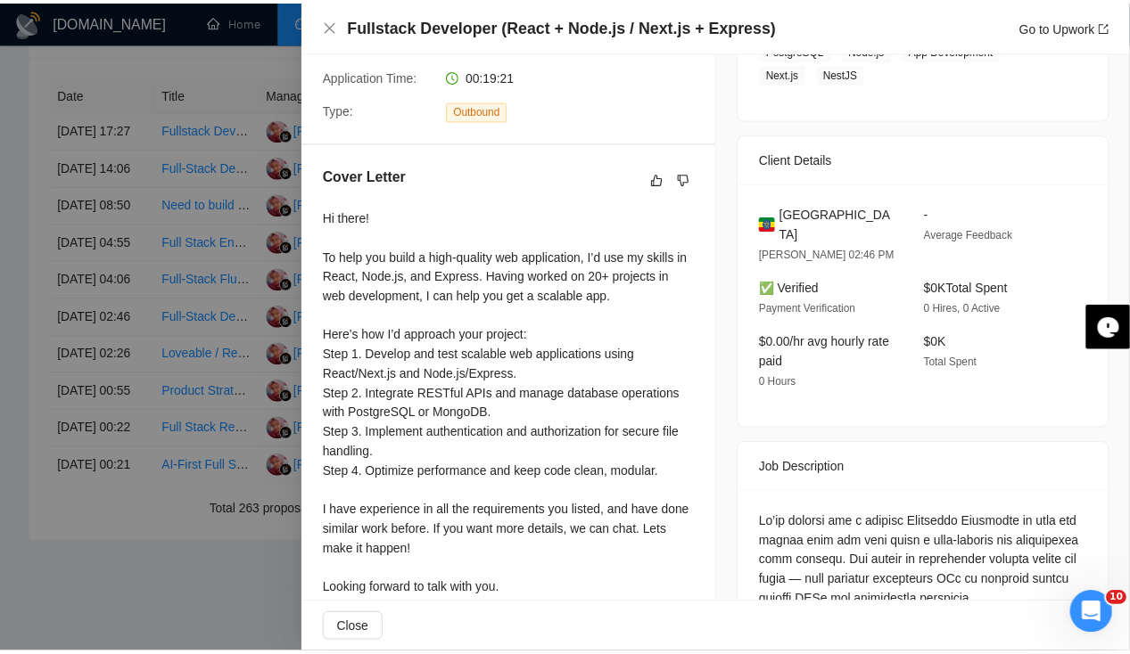
scroll to position [0, 0]
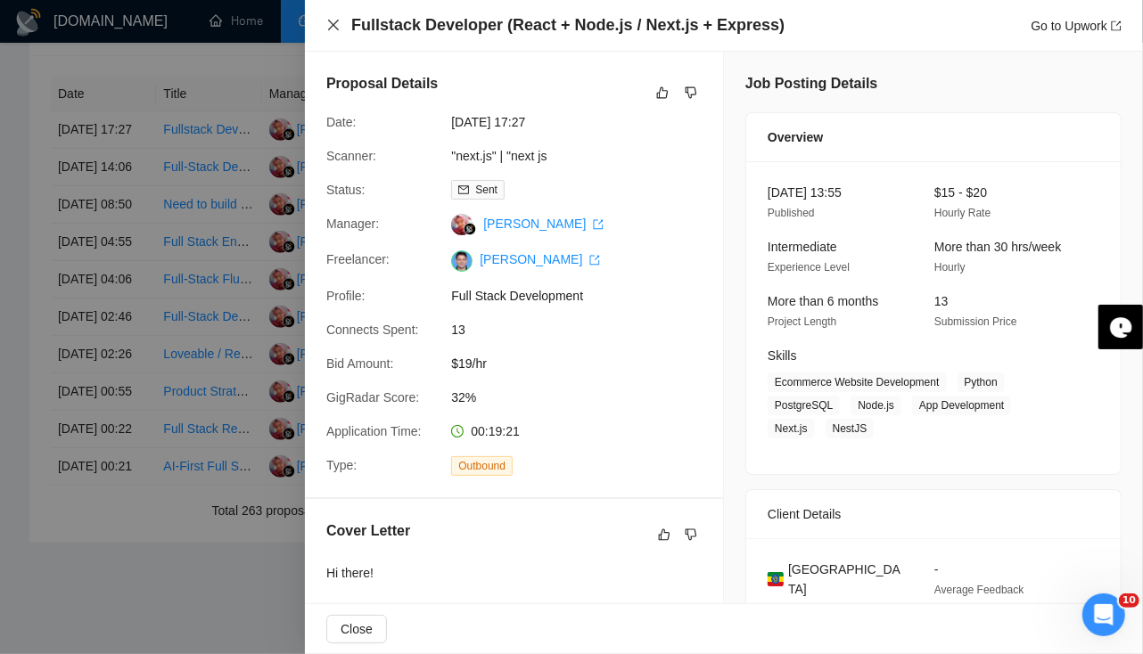
click at [329, 29] on icon "close" at bounding box center [333, 25] width 11 height 11
